Goal: Find specific page/section: Find specific page/section

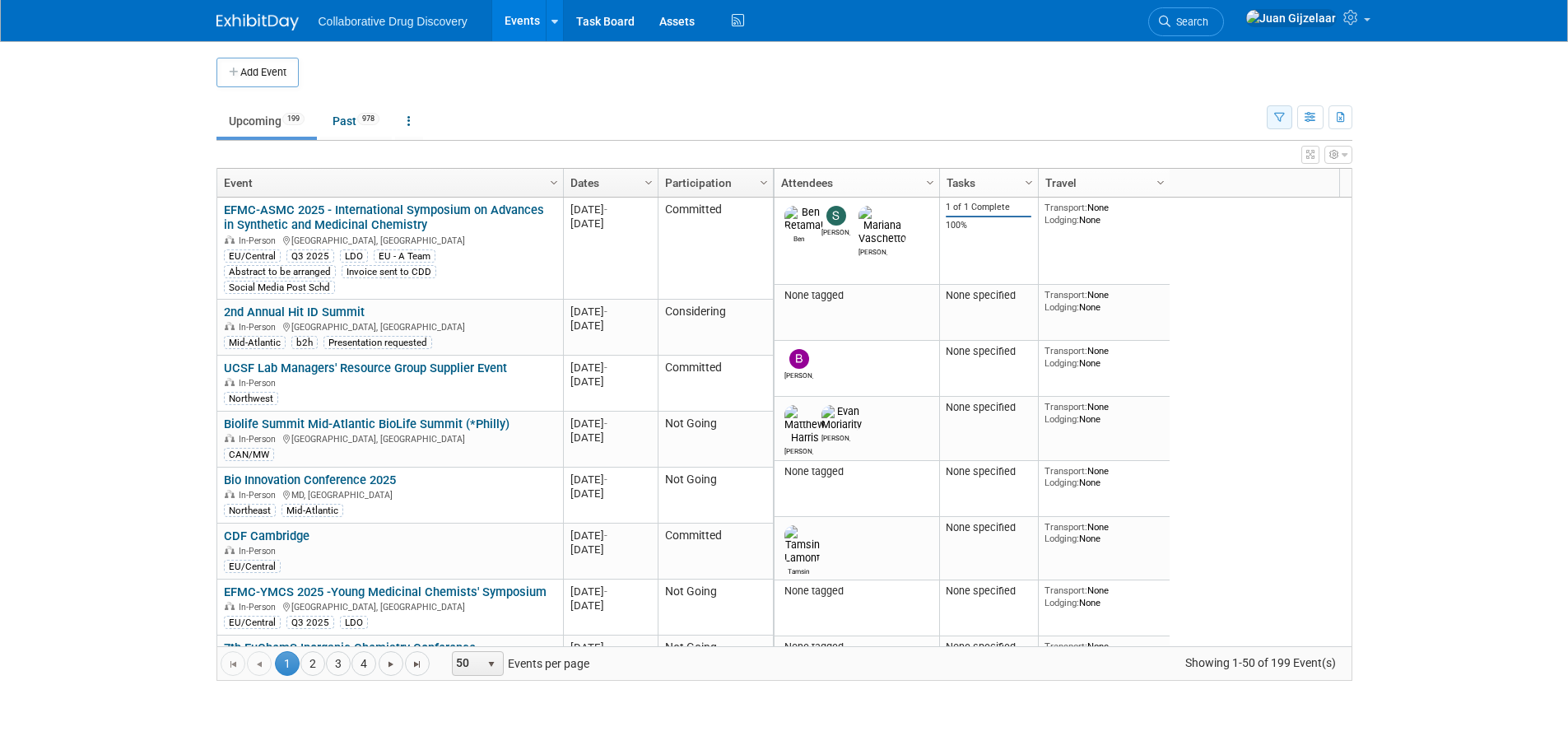
click at [1272, 118] on button "button" at bounding box center [1279, 117] width 26 height 24
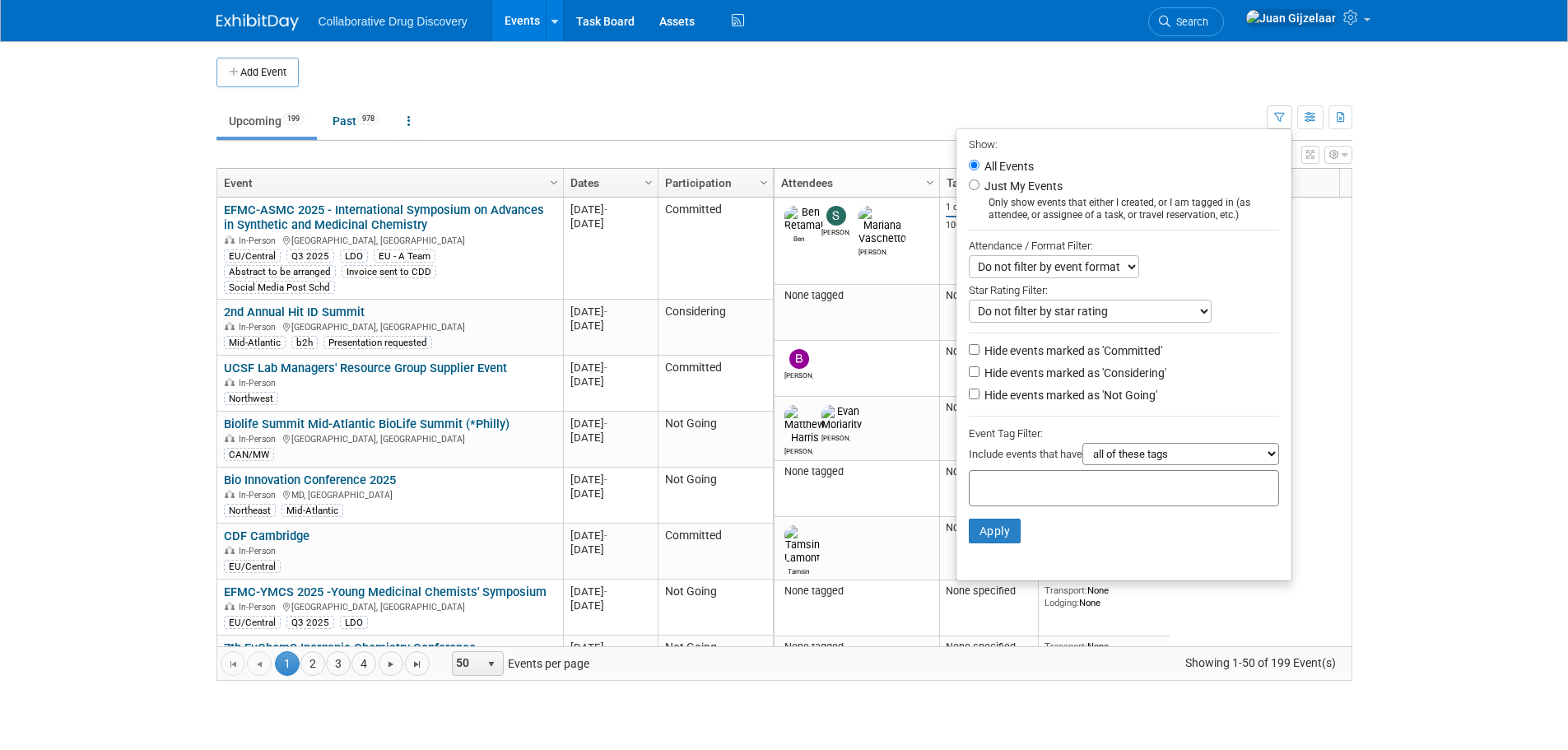
click at [1034, 501] on div at bounding box center [1124, 488] width 311 height 36
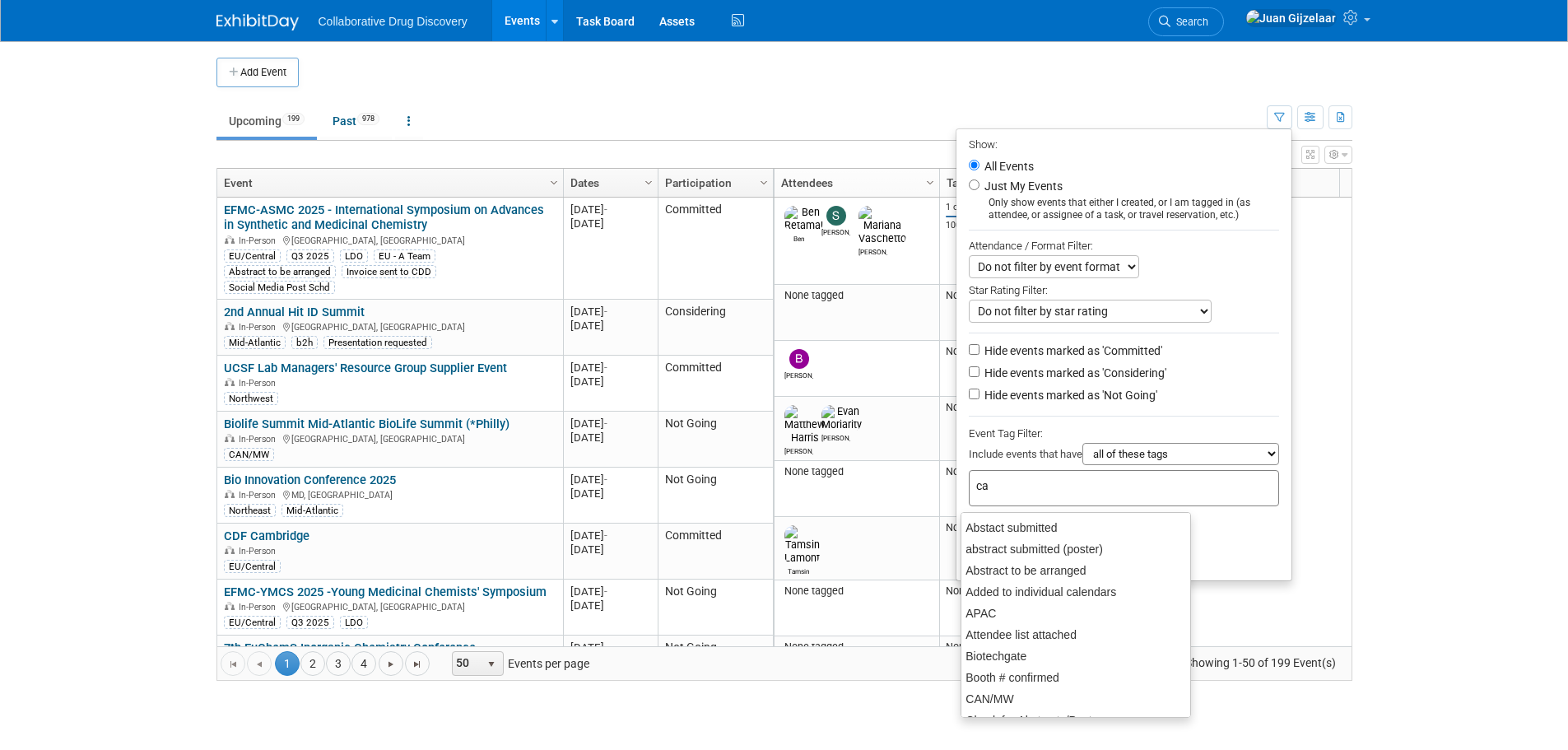
type input "can"
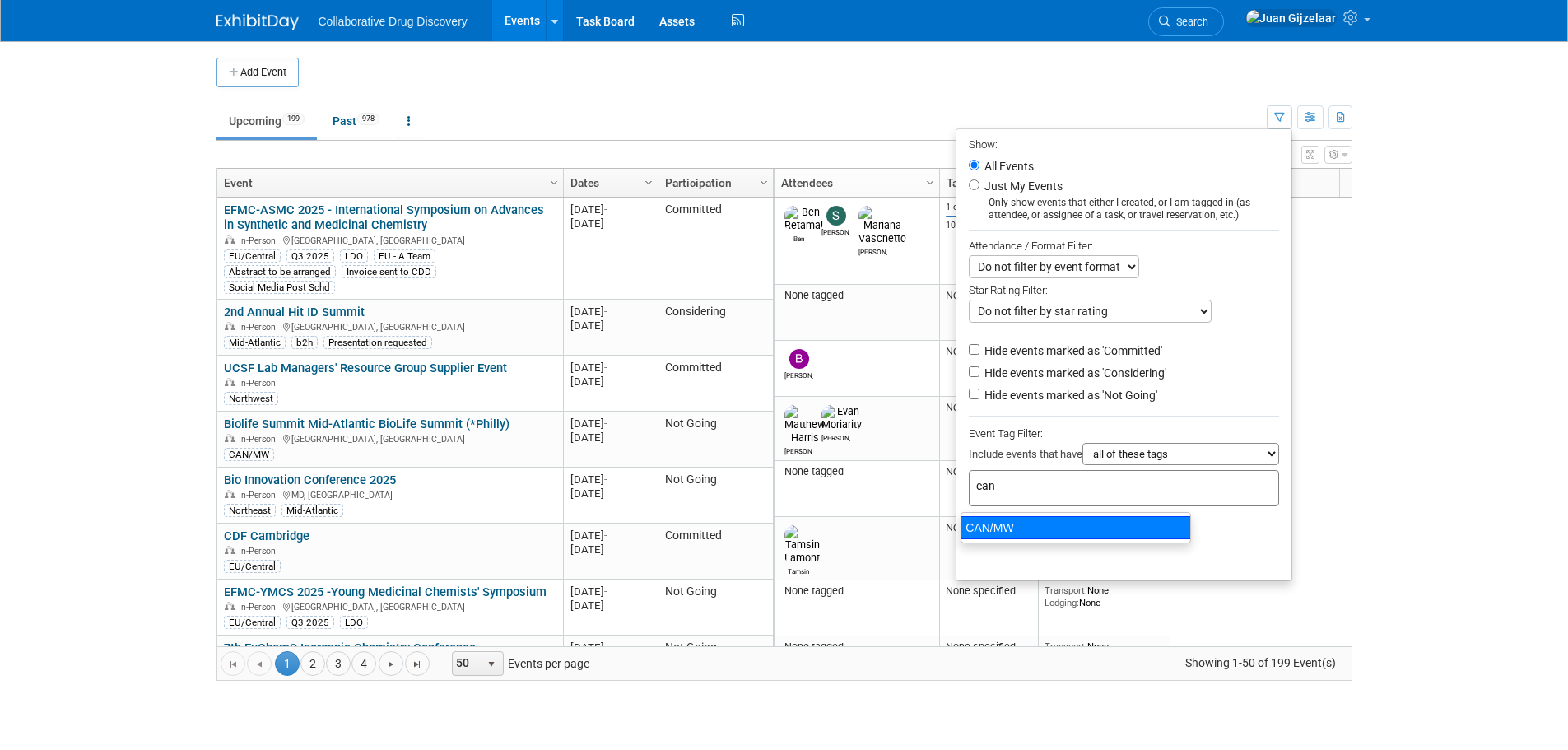
click at [1040, 523] on div "CAN/MW" at bounding box center [1075, 528] width 231 height 23
type input "CAN/MW"
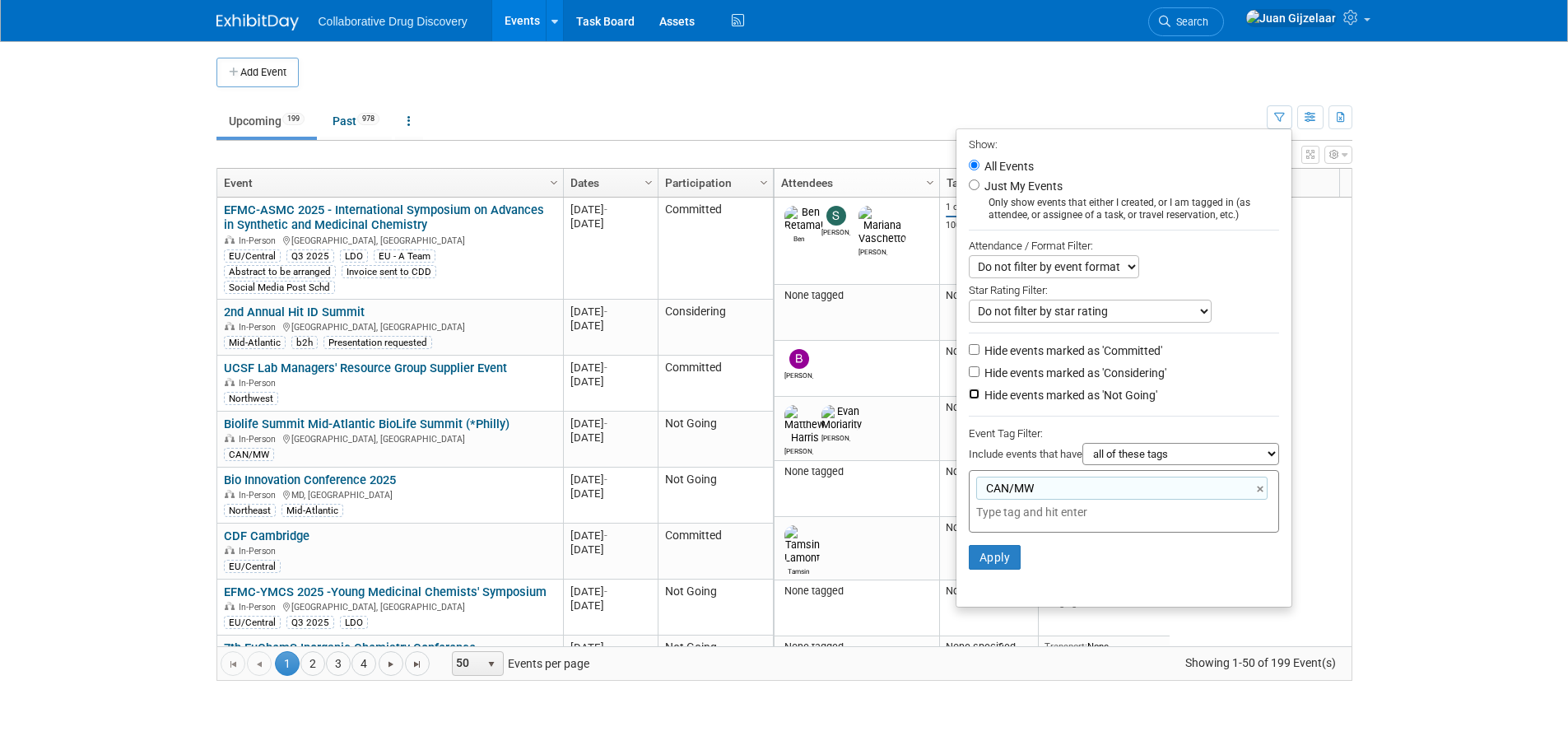
click at [969, 399] on input "Hide events marked as 'Not Going'" at bounding box center [974, 394] width 10 height 10
checkbox input "true"
click at [989, 566] on button "Apply" at bounding box center [995, 557] width 52 height 25
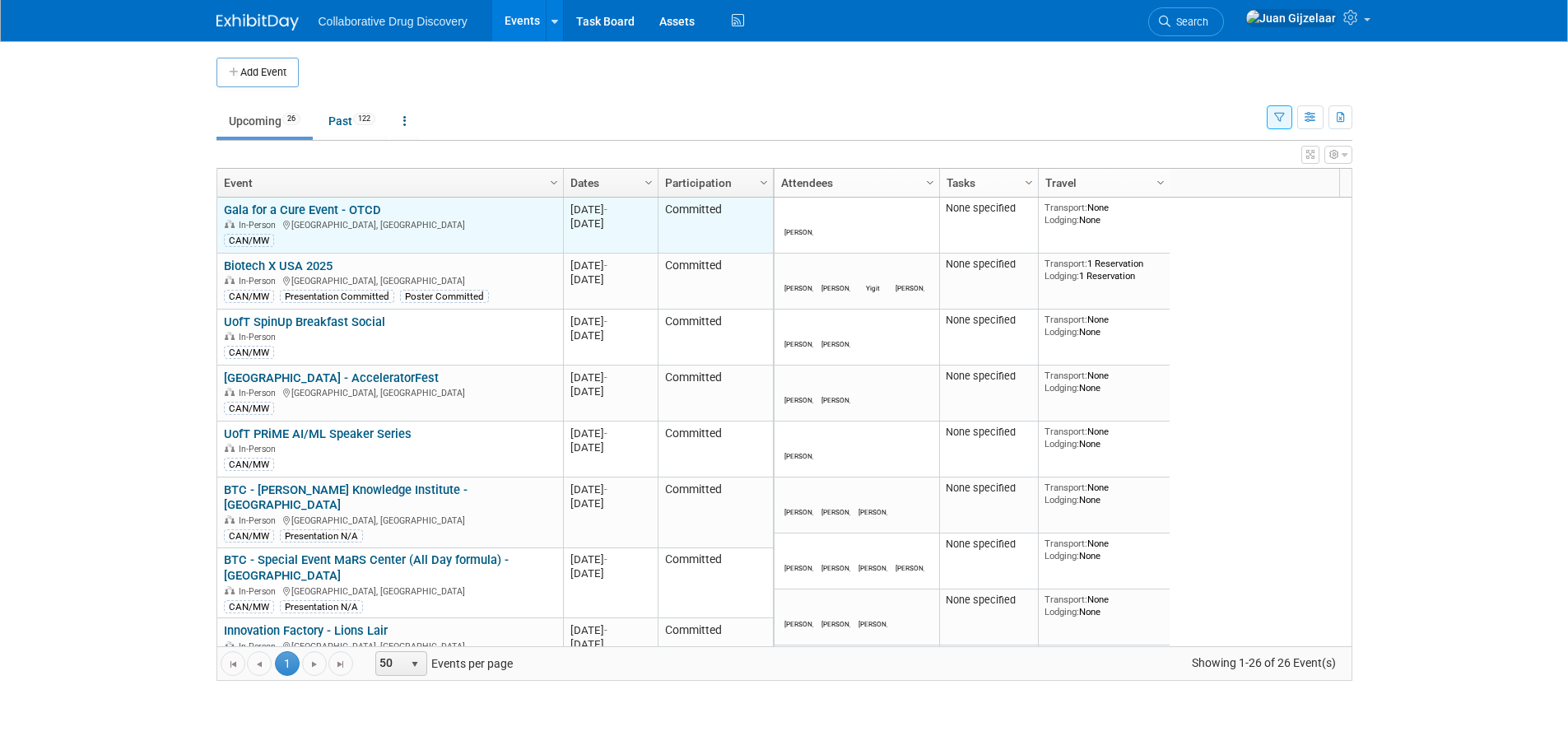
click at [332, 213] on link "Gala for a Cure Event - OTCD" at bounding box center [302, 211] width 157 height 15
